Goal: Task Accomplishment & Management: Manage account settings

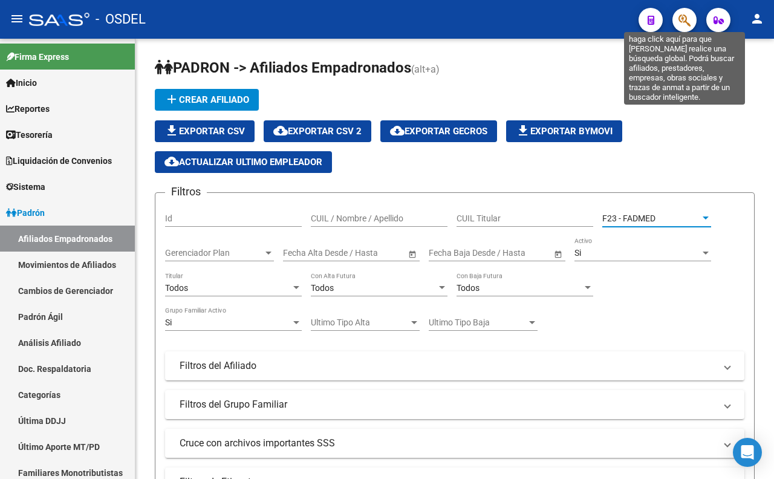
click at [680, 19] on icon "button" at bounding box center [684, 20] width 12 height 14
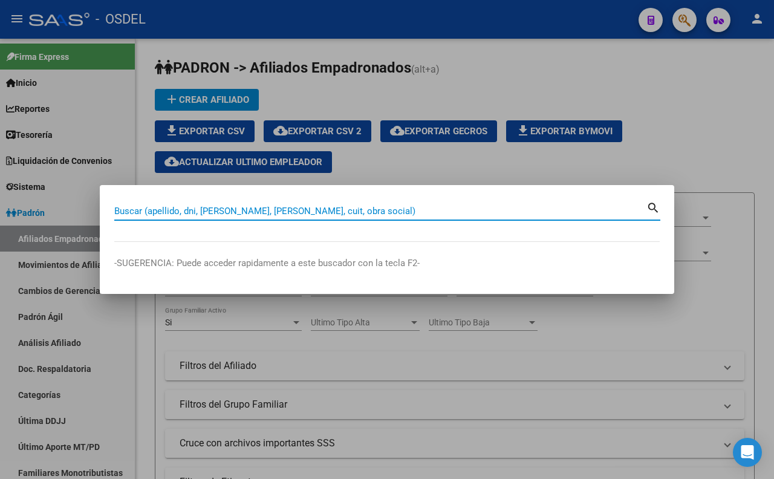
scroll to position [75, 0]
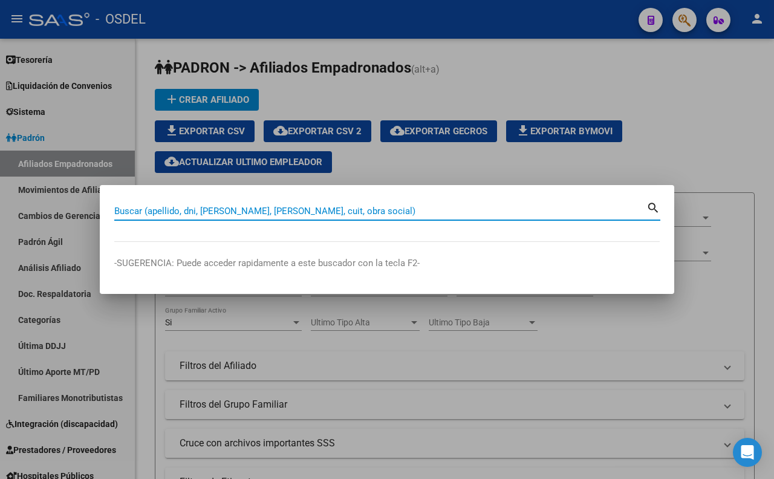
click at [554, 209] on input "Buscar (apellido, dni, [PERSON_NAME], [PERSON_NAME], cuit, obra social)" at bounding box center [380, 211] width 532 height 11
type input "42118140"
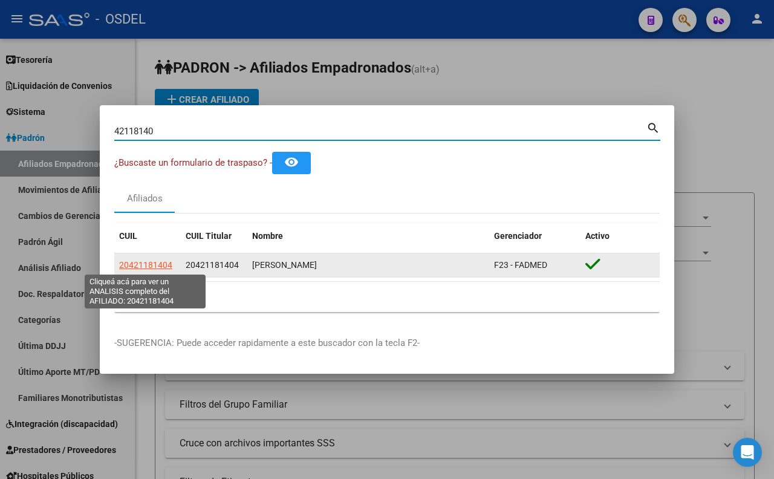
click at [156, 268] on span "20421181404" at bounding box center [145, 265] width 53 height 10
type textarea "20421181404"
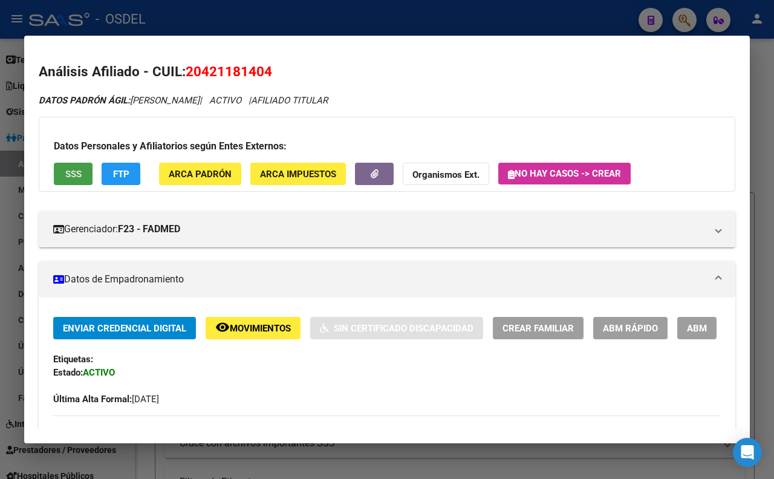
click at [76, 174] on span "SSS" at bounding box center [73, 174] width 16 height 11
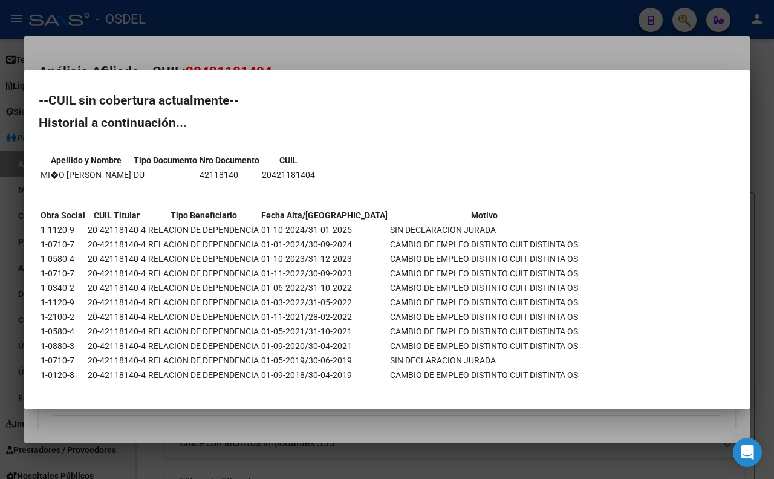
click at [364, 48] on div at bounding box center [387, 239] width 774 height 479
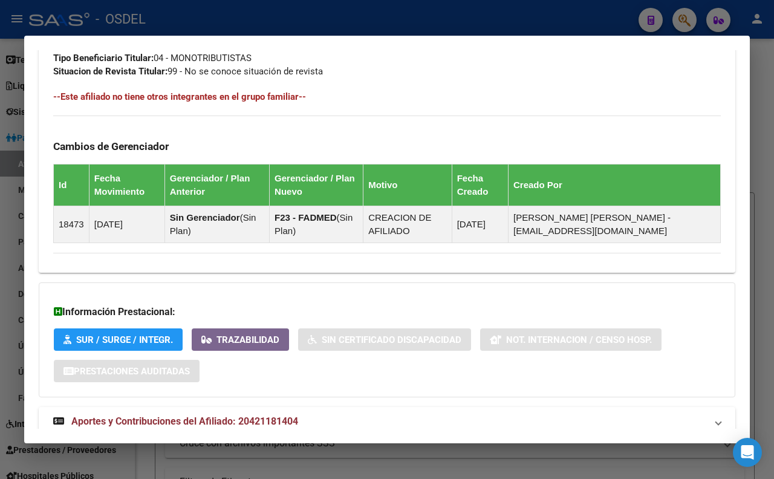
scroll to position [671, 0]
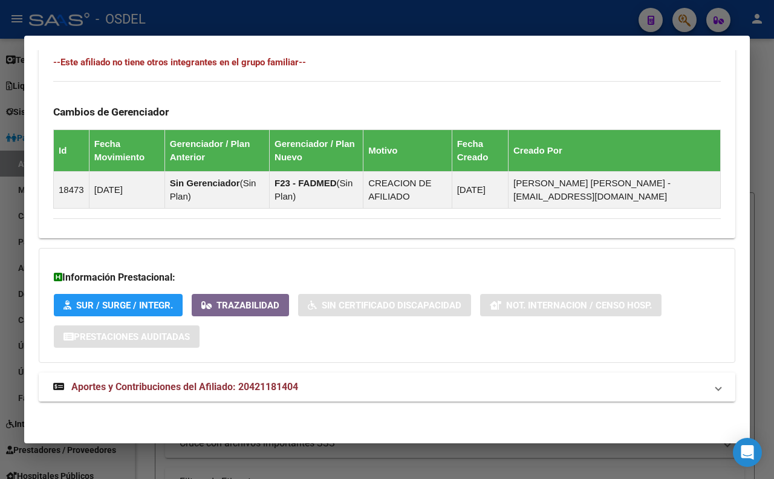
click at [300, 381] on mat-panel-title "Aportes y Contribuciones del Afiliado: 20421181404" at bounding box center [379, 387] width 653 height 15
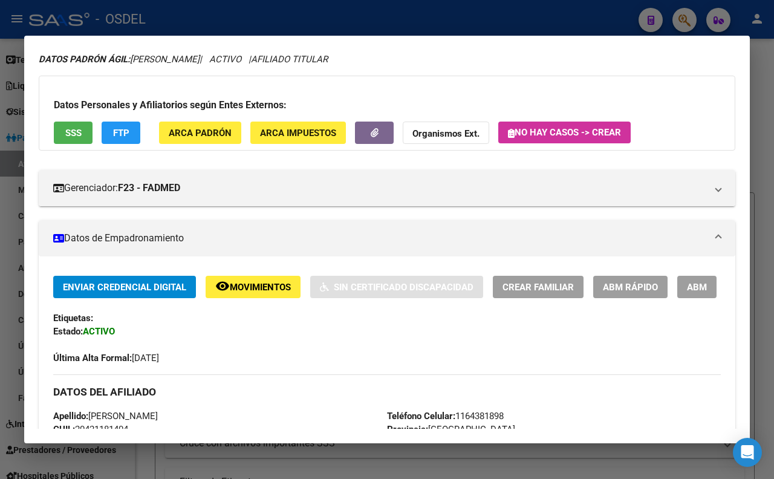
scroll to position [0, 0]
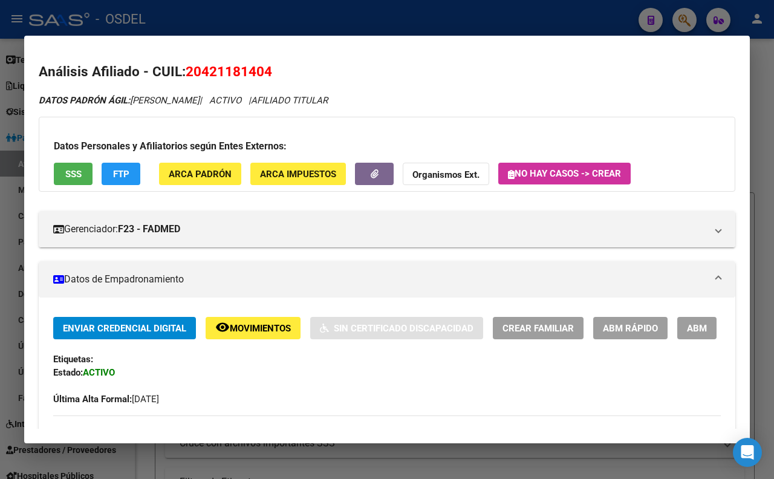
click at [128, 178] on span "FTP" at bounding box center [121, 174] width 16 height 11
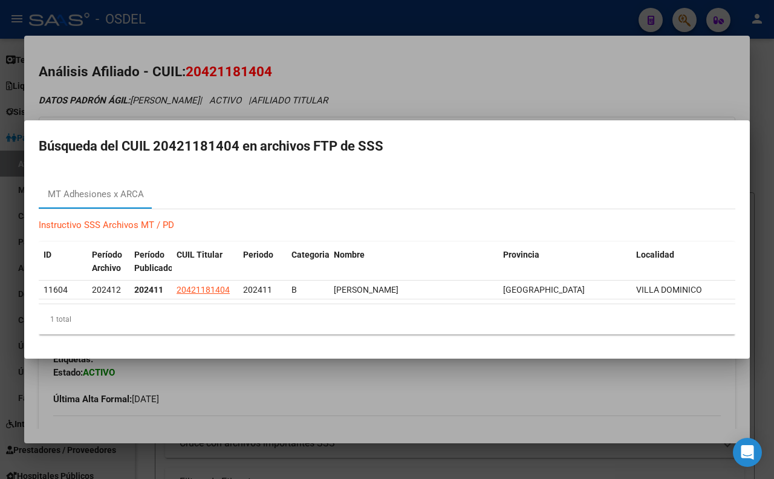
click at [498, 101] on div at bounding box center [387, 239] width 774 height 479
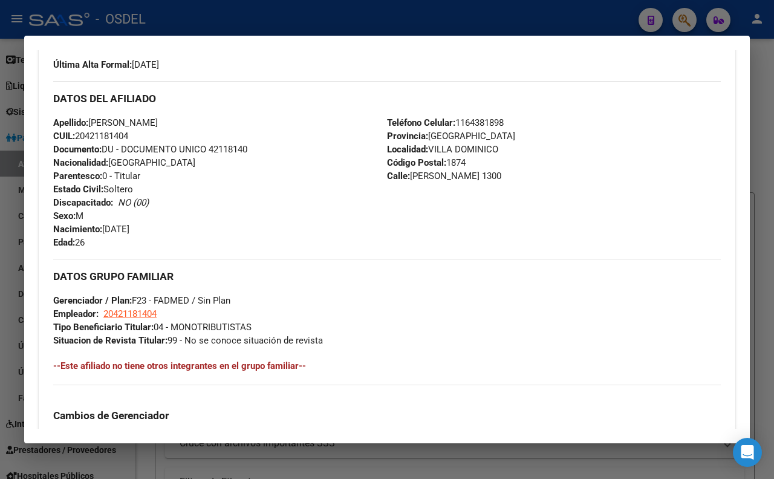
scroll to position [336, 0]
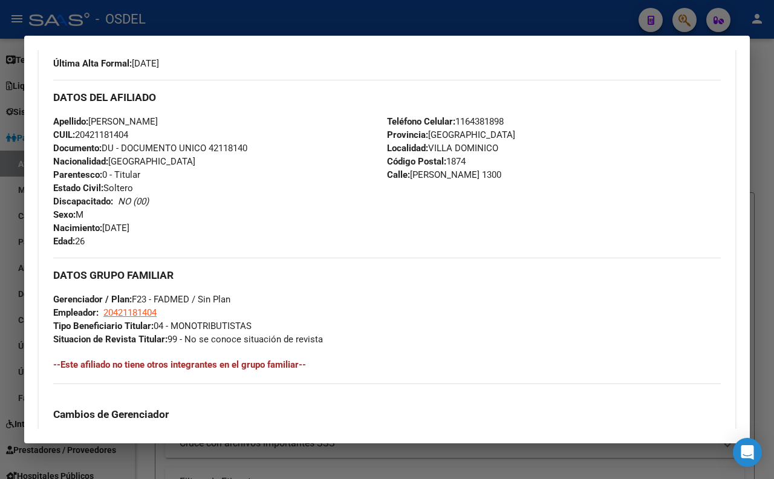
drag, startPoint x: 210, startPoint y: 181, endPoint x: 257, endPoint y: 183, distance: 47.2
click at [257, 183] on div "Apellido: [PERSON_NAME]: 20421181404 Documento: DU - DOCUMENTO UNICO 42118140 N…" at bounding box center [220, 181] width 334 height 133
copy span "42118140"
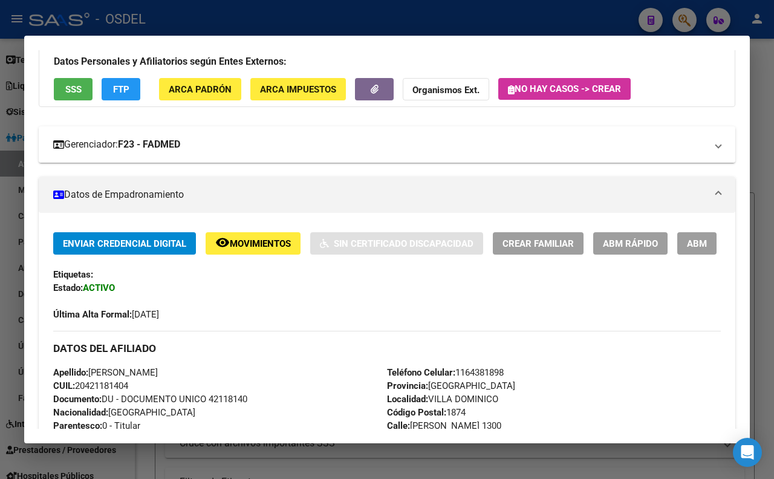
scroll to position [0, 0]
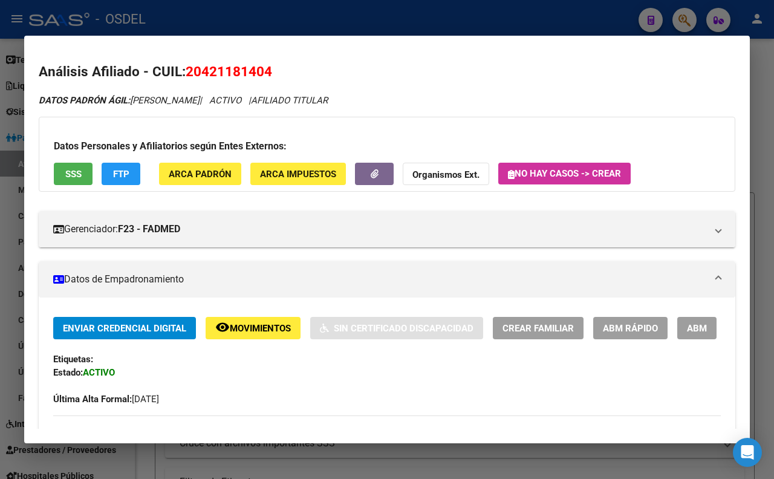
click at [473, 177] on strong "Organismos Ext." at bounding box center [445, 174] width 67 height 11
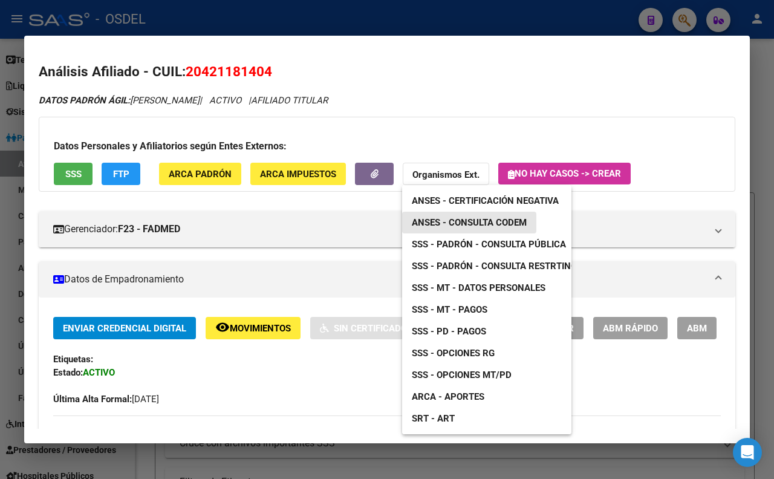
click at [467, 227] on link "ANSES - Consulta CODEM" at bounding box center [469, 223] width 134 height 22
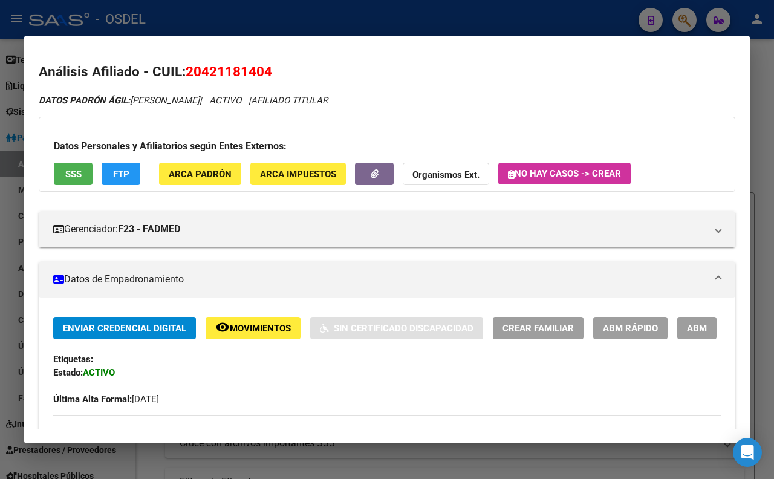
click at [115, 177] on span "FTP" at bounding box center [121, 174] width 16 height 11
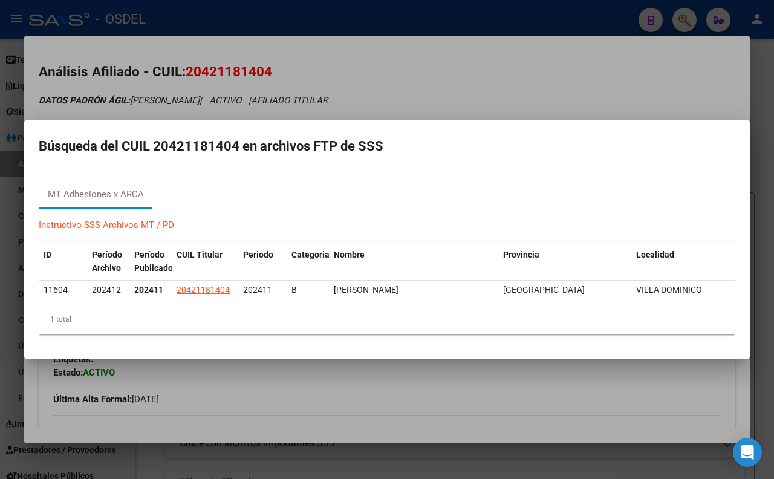
click at [447, 96] on div at bounding box center [387, 239] width 774 height 479
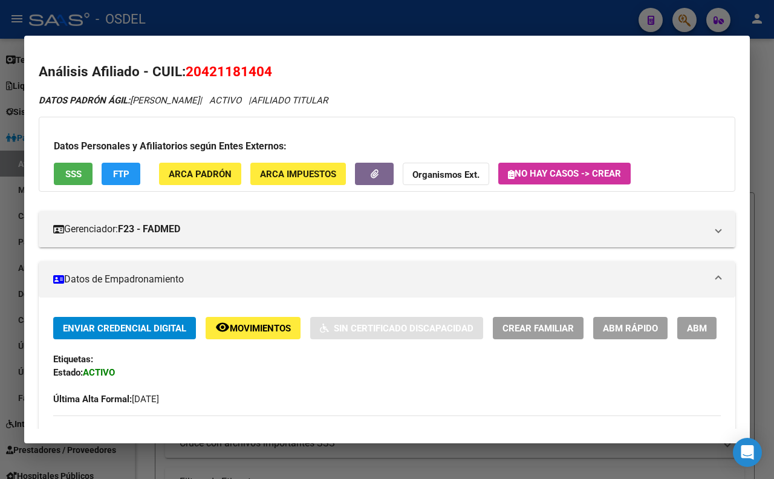
click at [110, 177] on button "FTP" at bounding box center [121, 174] width 39 height 22
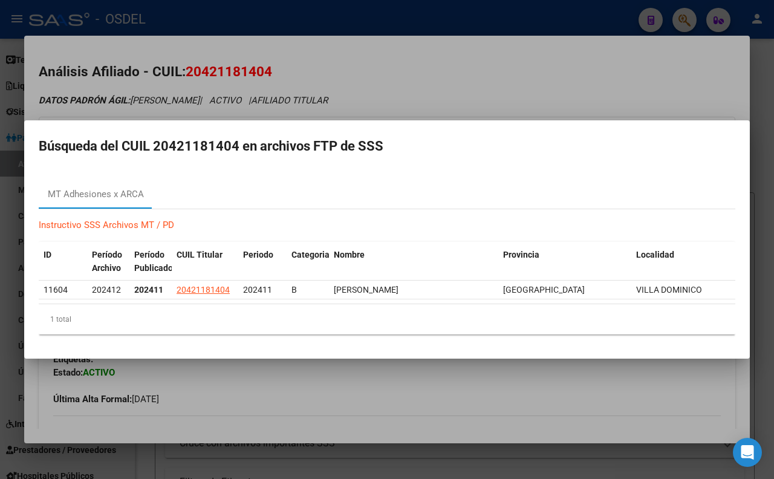
click at [340, 69] on div at bounding box center [387, 239] width 774 height 479
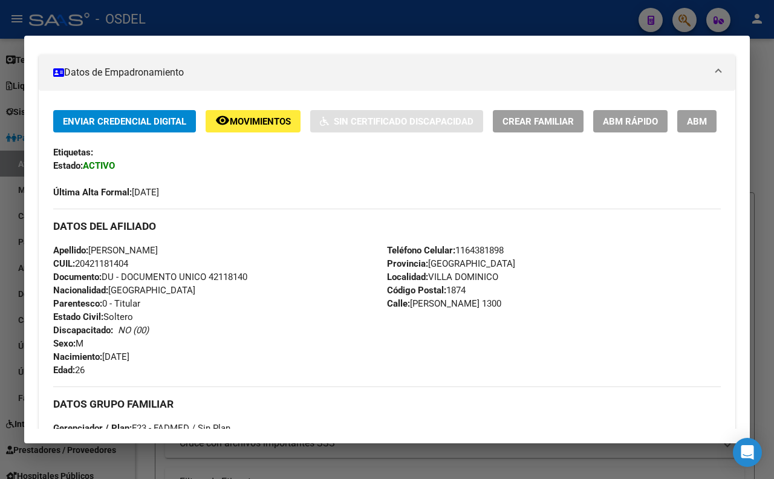
scroll to position [201, 0]
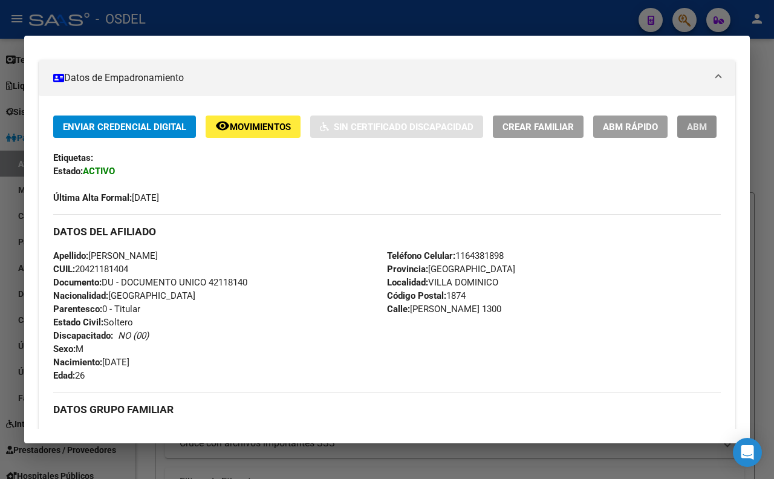
click at [677, 138] on button "ABM" at bounding box center [696, 126] width 39 height 22
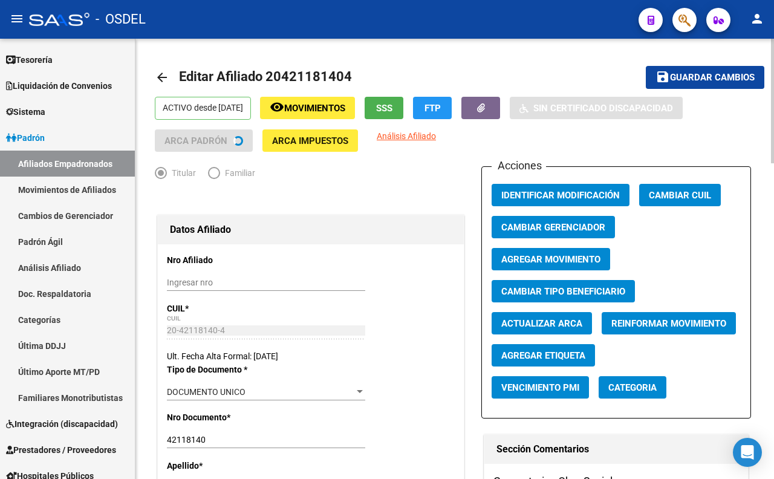
radio input "true"
type input "20-42118140-4"
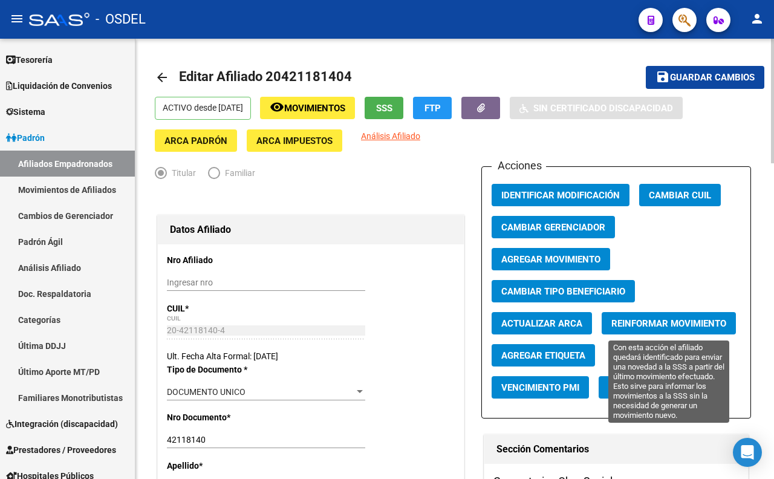
click at [671, 325] on span "Reinformar Movimiento" at bounding box center [668, 323] width 115 height 11
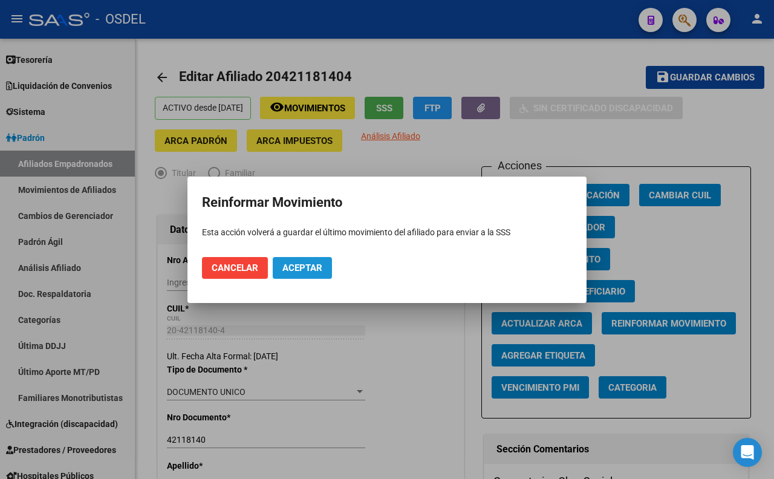
click at [310, 272] on span "Aceptar" at bounding box center [302, 267] width 40 height 11
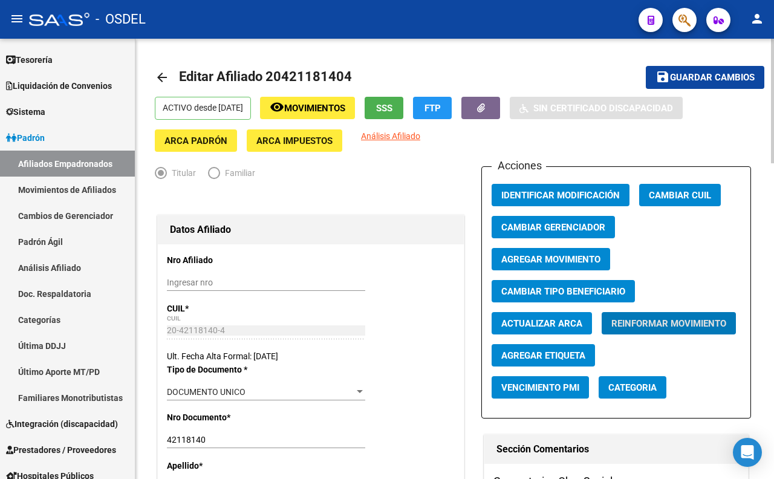
click at [721, 73] on span "Guardar cambios" at bounding box center [712, 78] width 85 height 11
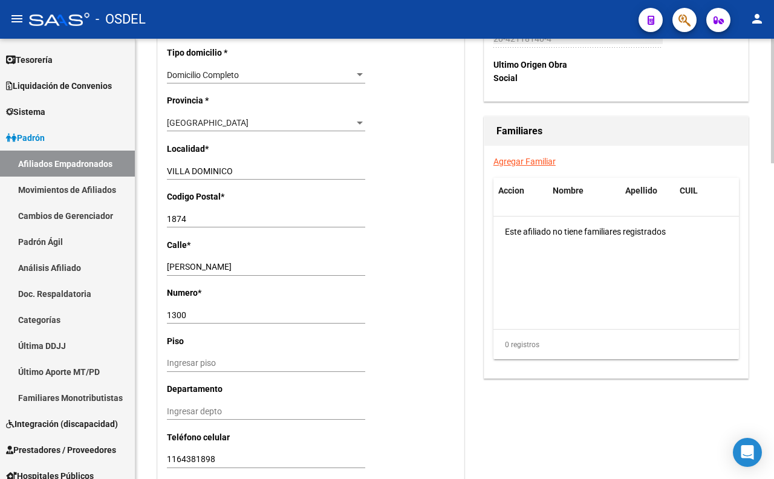
scroll to position [1074, 0]
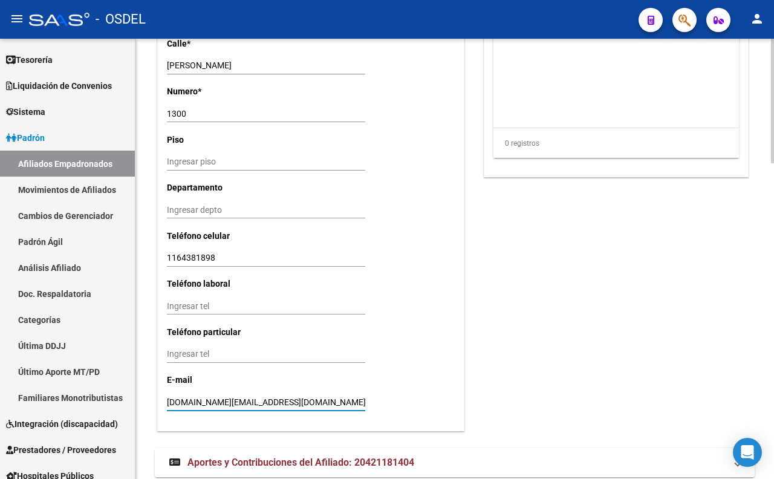
drag, startPoint x: 306, startPoint y: 403, endPoint x: 162, endPoint y: 401, distance: 143.9
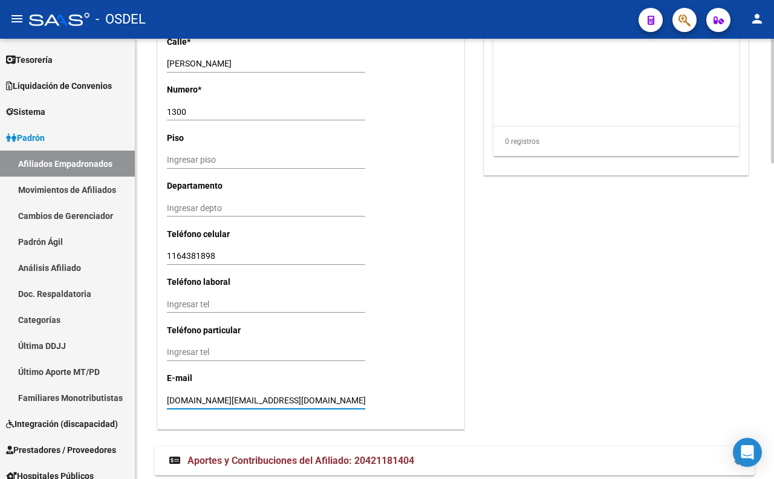
scroll to position [1115, 0]
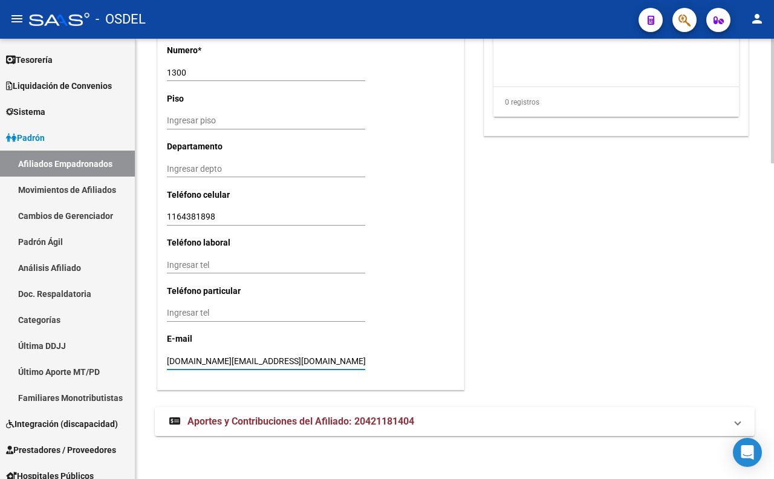
click at [360, 421] on span "Aportes y Contribuciones del Afiliado: 20421181404" at bounding box center [300, 420] width 227 height 11
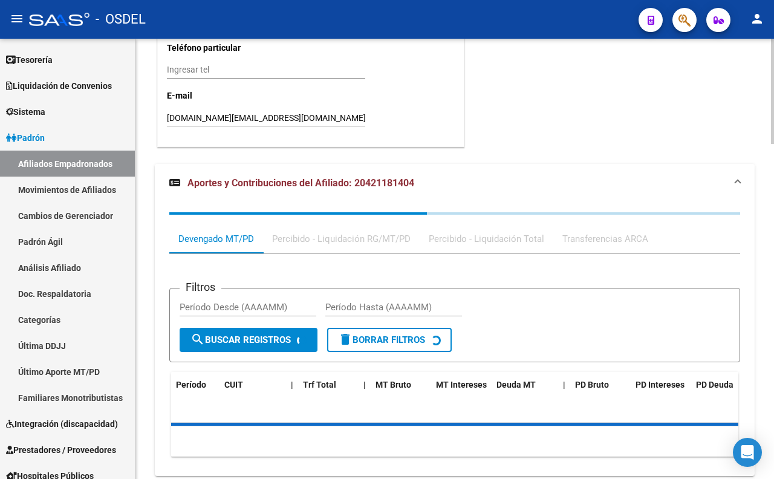
scroll to position [1397, 0]
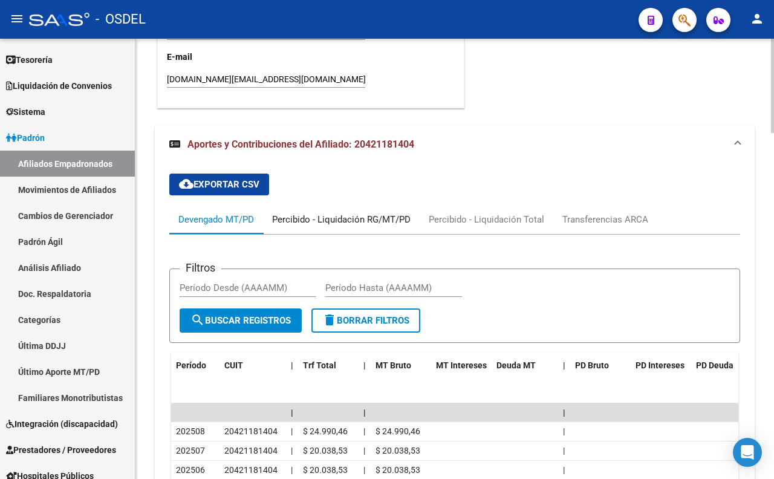
click at [306, 218] on div "Percibido - Liquidación RG/MT/PD" at bounding box center [341, 219] width 138 height 13
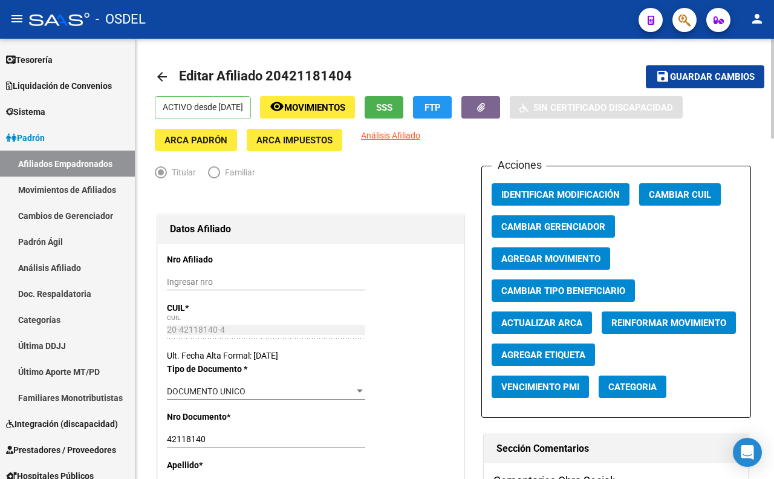
scroll to position [0, 0]
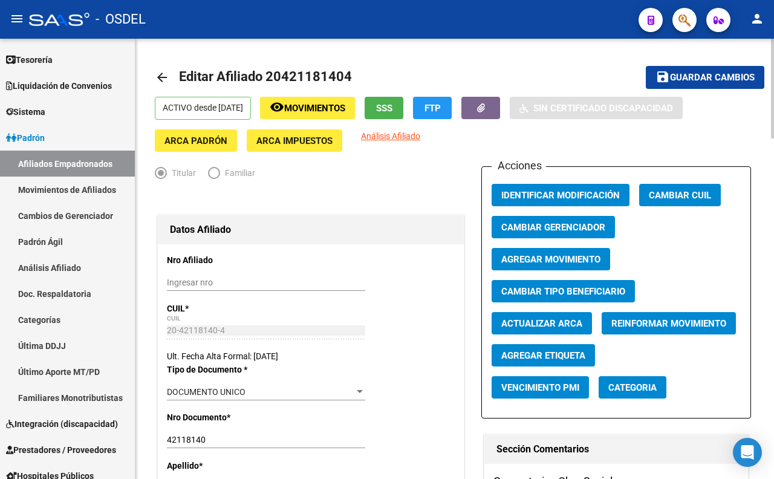
click at [345, 113] on span "Movimientos" at bounding box center [314, 108] width 61 height 11
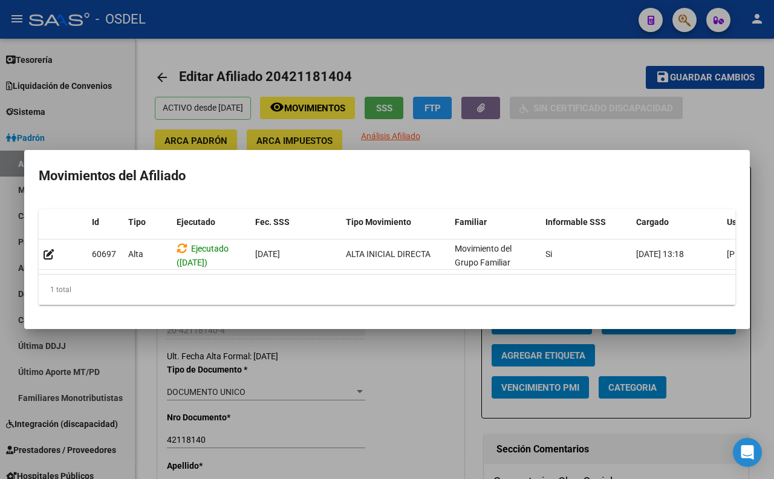
click at [518, 71] on div at bounding box center [387, 239] width 774 height 479
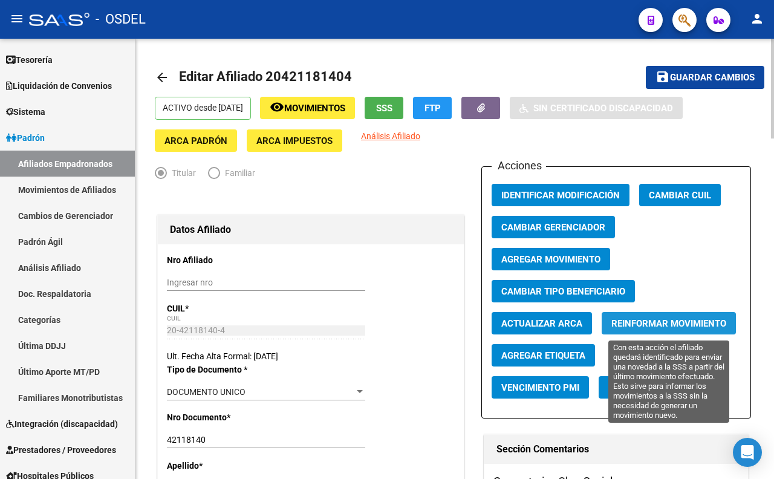
click at [631, 318] on span "Reinformar Movimiento" at bounding box center [668, 322] width 115 height 11
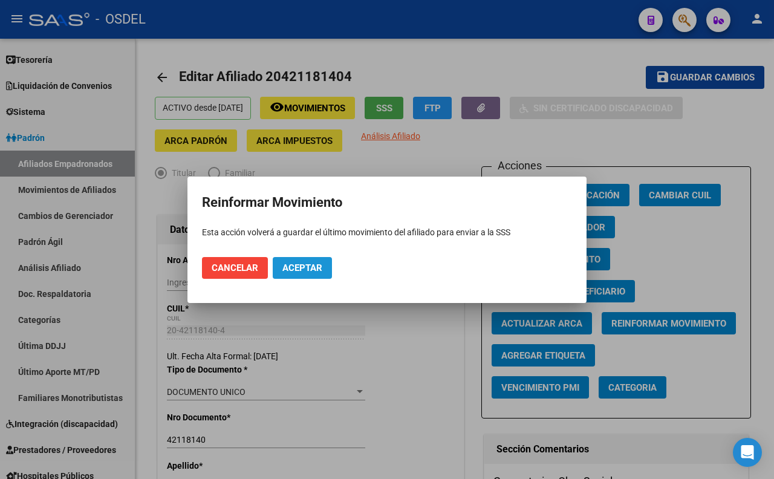
click at [323, 266] on button "Aceptar" at bounding box center [302, 268] width 59 height 22
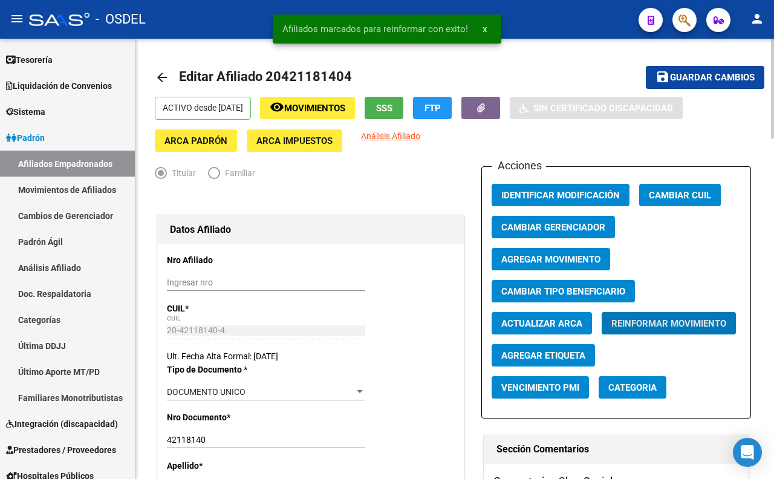
click at [692, 82] on span "Guardar cambios" at bounding box center [712, 78] width 85 height 11
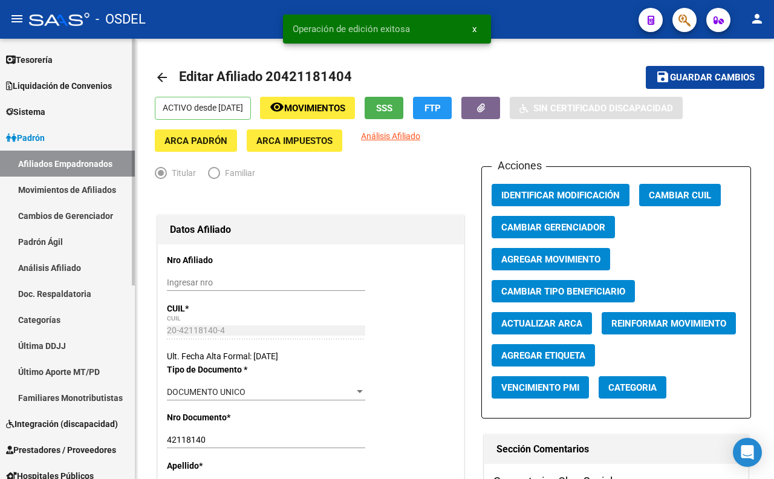
click at [93, 190] on link "Movimientos de Afiliados" at bounding box center [67, 190] width 135 height 26
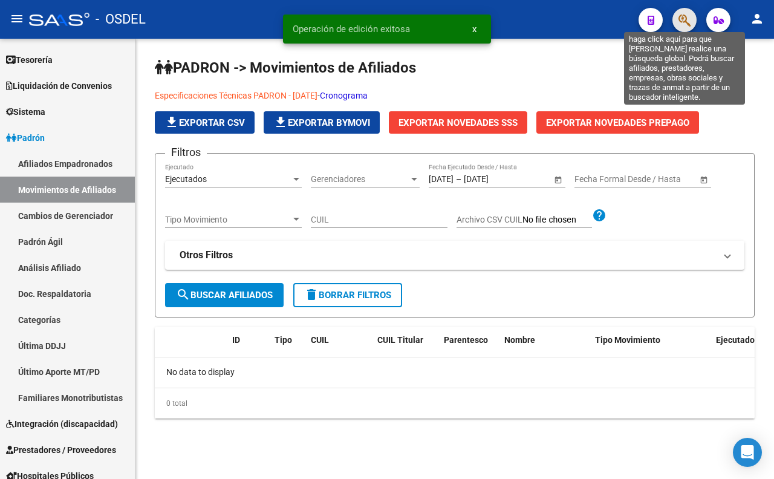
click at [684, 24] on icon "button" at bounding box center [684, 20] width 12 height 14
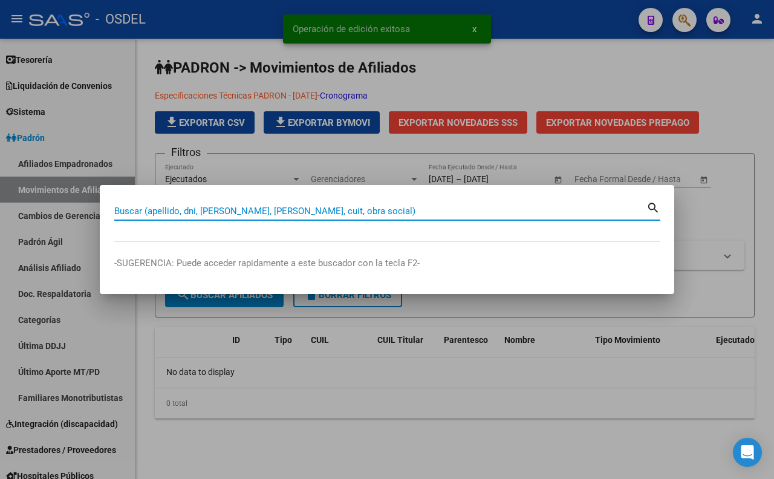
click at [394, 215] on input "Buscar (apellido, dni, [PERSON_NAME], [PERSON_NAME], cuit, obra social)" at bounding box center [380, 211] width 532 height 11
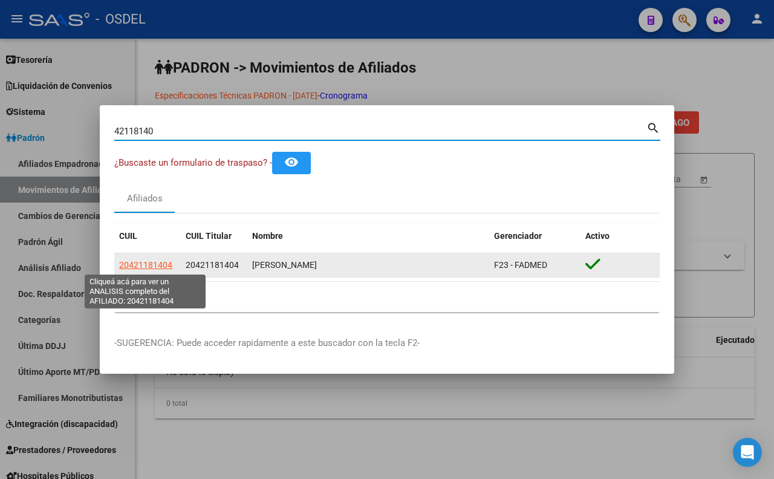
click at [145, 263] on span "20421181404" at bounding box center [145, 265] width 53 height 10
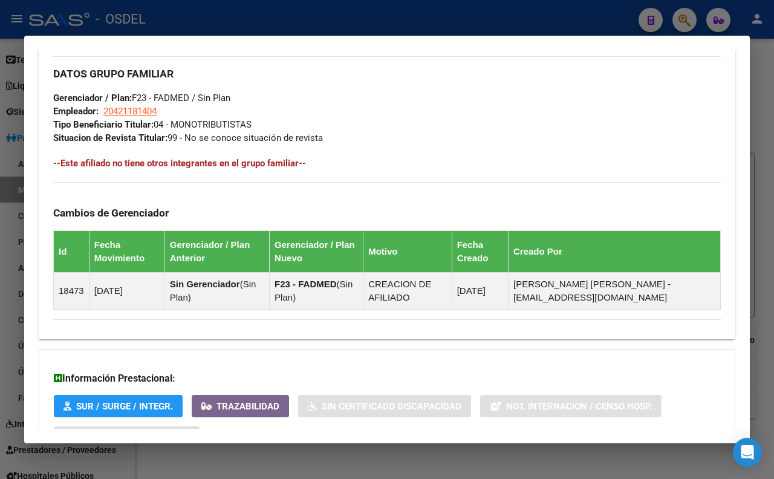
scroll to position [671, 0]
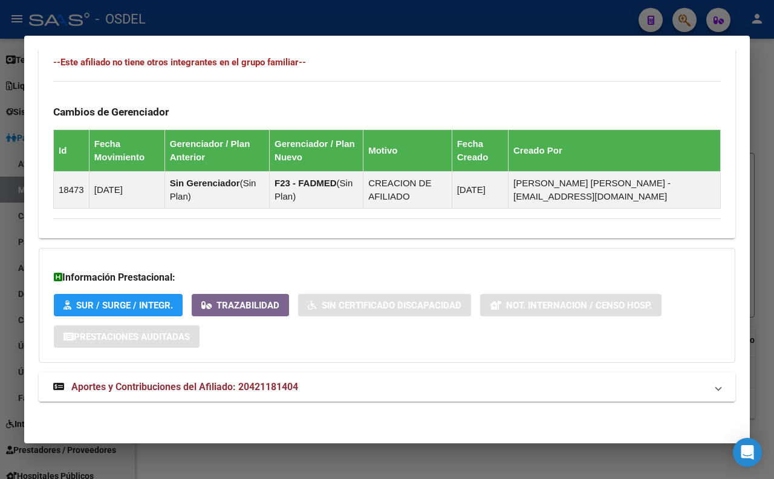
click at [583, 24] on div at bounding box center [387, 239] width 774 height 479
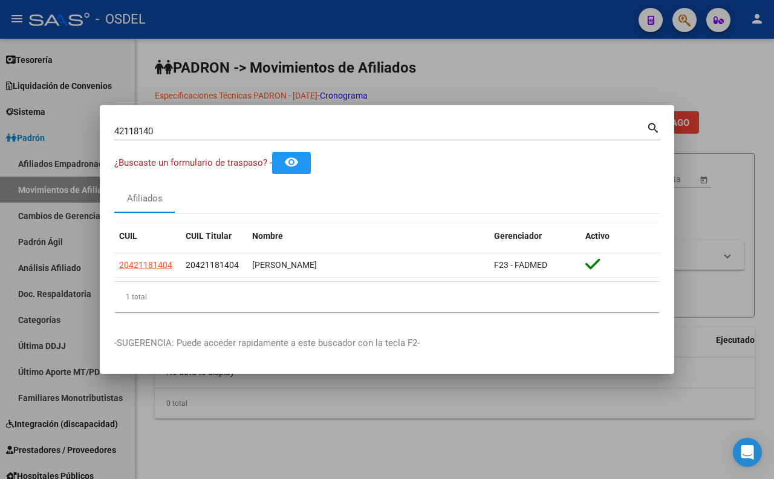
click at [545, 134] on input "42118140" at bounding box center [380, 131] width 532 height 11
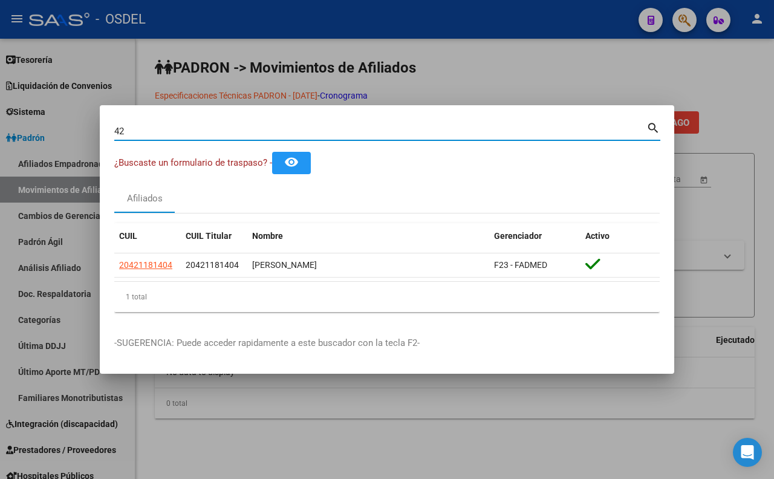
type input "4"
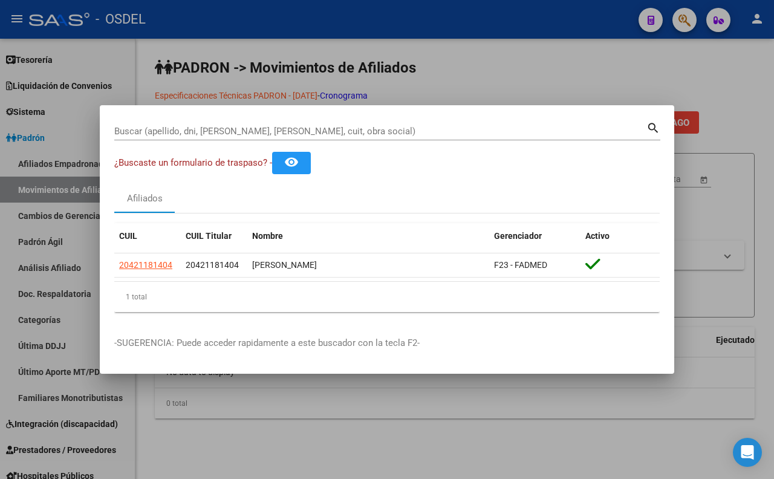
drag, startPoint x: 542, startPoint y: 144, endPoint x: 535, endPoint y: 130, distance: 15.4
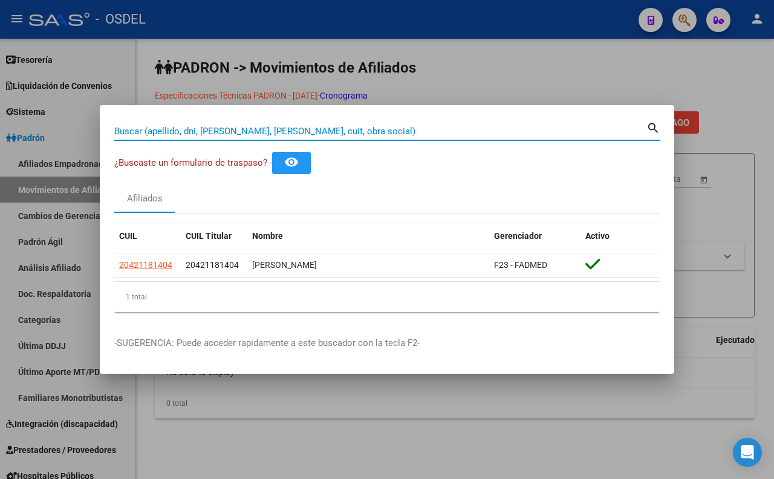
paste input "27-24798735-0"
click at [655, 131] on mat-icon "search" at bounding box center [653, 127] width 14 height 15
type input "27247987350"
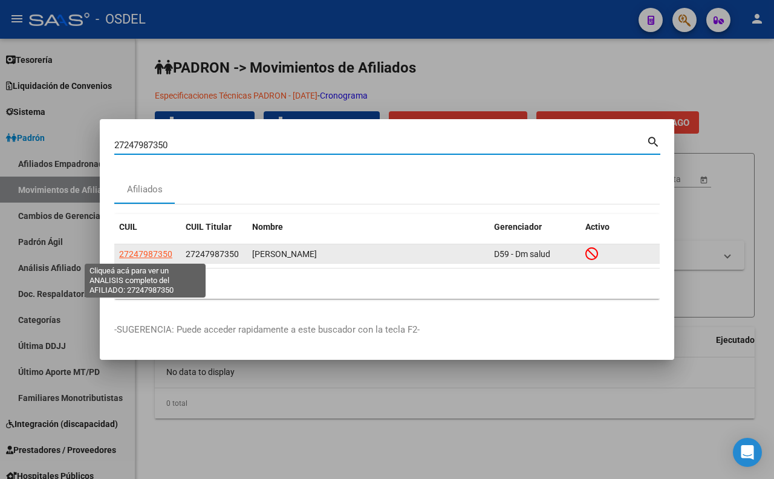
click at [139, 256] on span "27247987350" at bounding box center [145, 254] width 53 height 10
type textarea "27247987350"
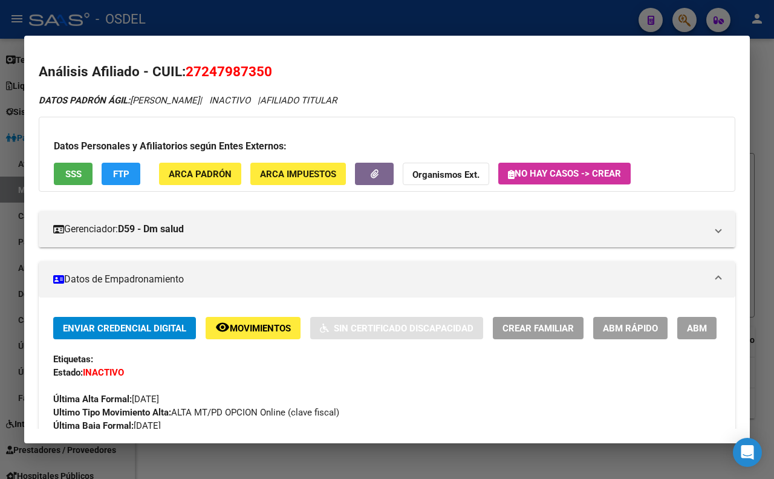
click at [81, 182] on button "SSS" at bounding box center [73, 174] width 39 height 22
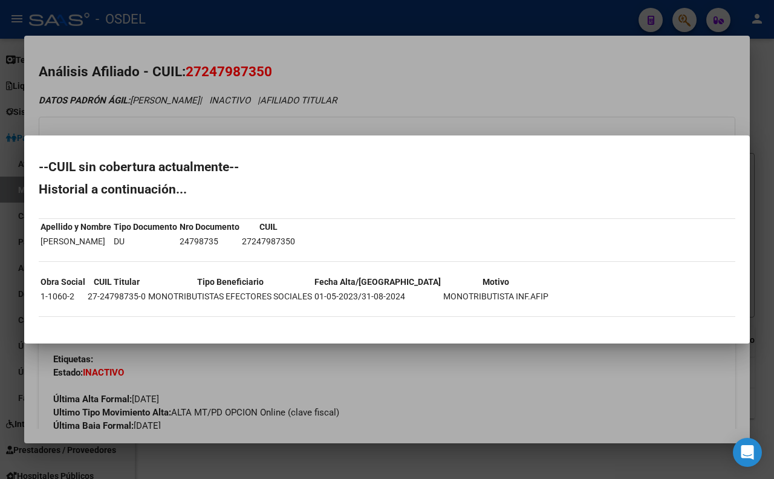
drag, startPoint x: 50, startPoint y: 164, endPoint x: 553, endPoint y: 293, distance: 520.0
click at [553, 293] on div "--CUIL sin cobertura actualmente-- Historial a continuación... Apellido y Nombr…" at bounding box center [387, 245] width 696 height 168
click at [493, 82] on div at bounding box center [387, 239] width 774 height 479
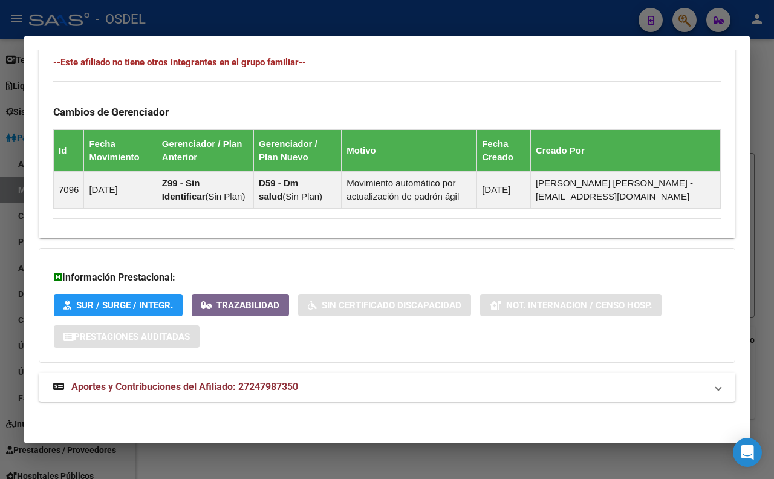
scroll to position [827, 0]
click at [322, 391] on mat-panel-title "Aportes y Contribuciones del Afiliado: 27247987350" at bounding box center [379, 387] width 653 height 15
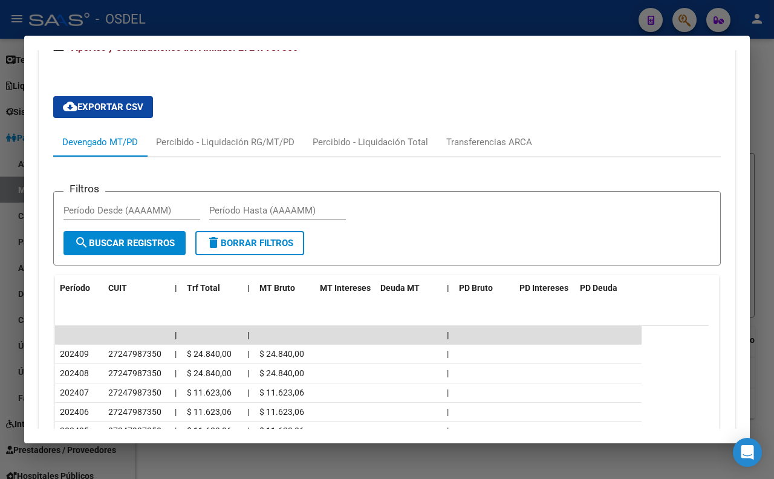
scroll to position [1205, 0]
